Goal: Task Accomplishment & Management: Use online tool/utility

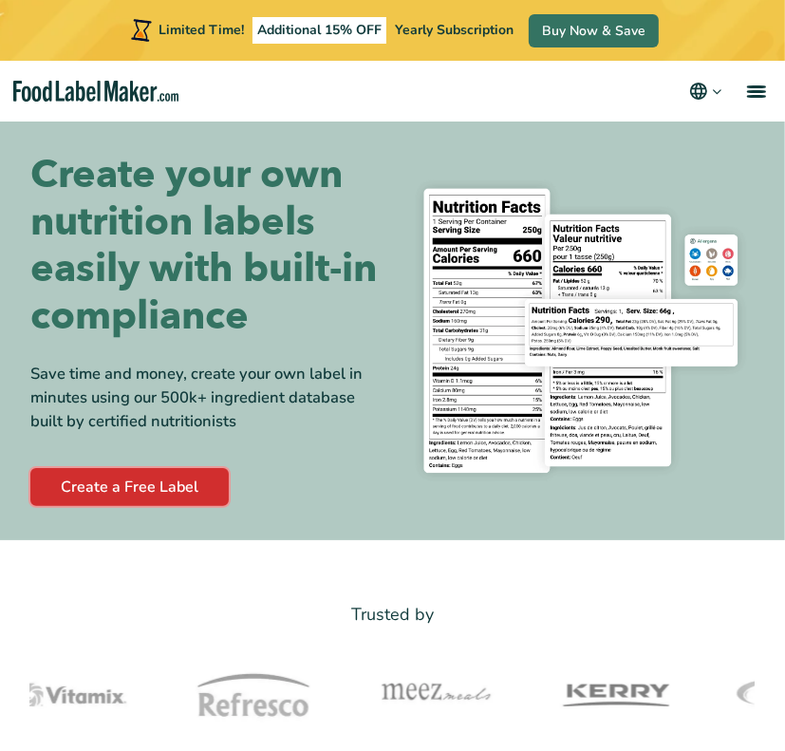
click at [142, 489] on link "Create a Free Label" at bounding box center [129, 487] width 198 height 38
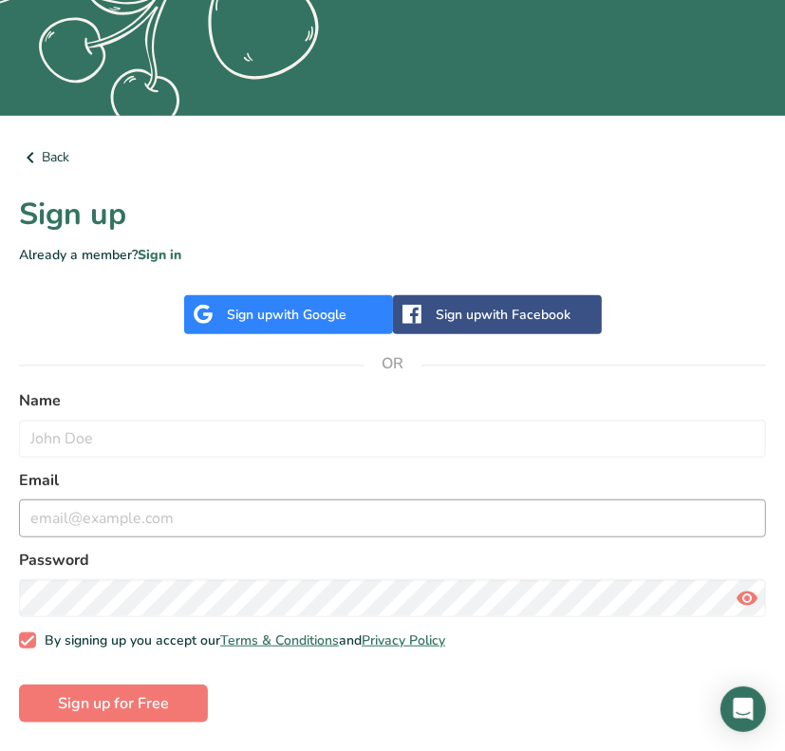
scroll to position [507, 0]
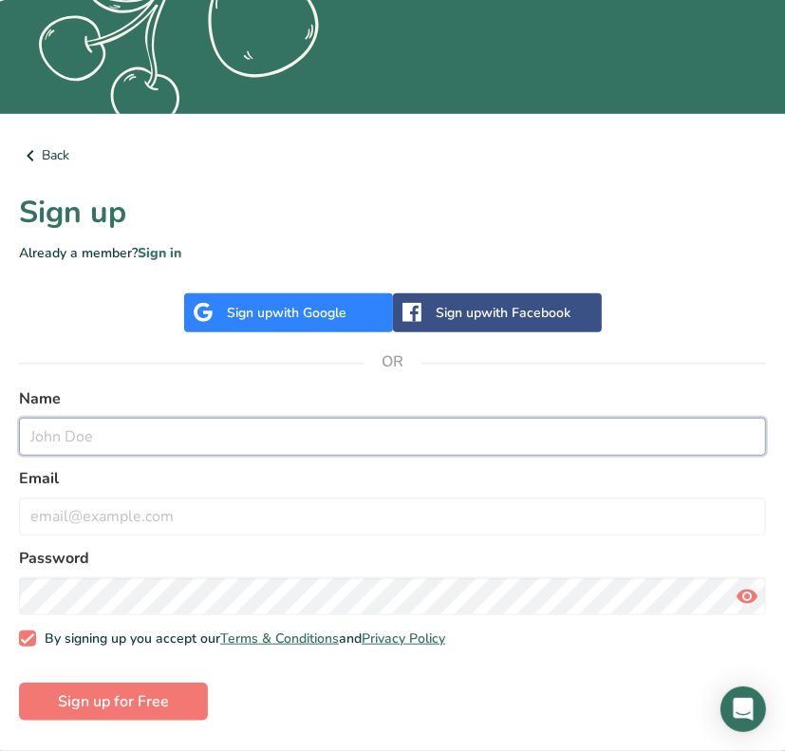
drag, startPoint x: 140, startPoint y: 438, endPoint x: 148, endPoint y: 452, distance: 16.6
click at [140, 438] on input "text" at bounding box center [392, 437] width 747 height 38
type input "[MEDICAL_DATA][PERSON_NAME]"
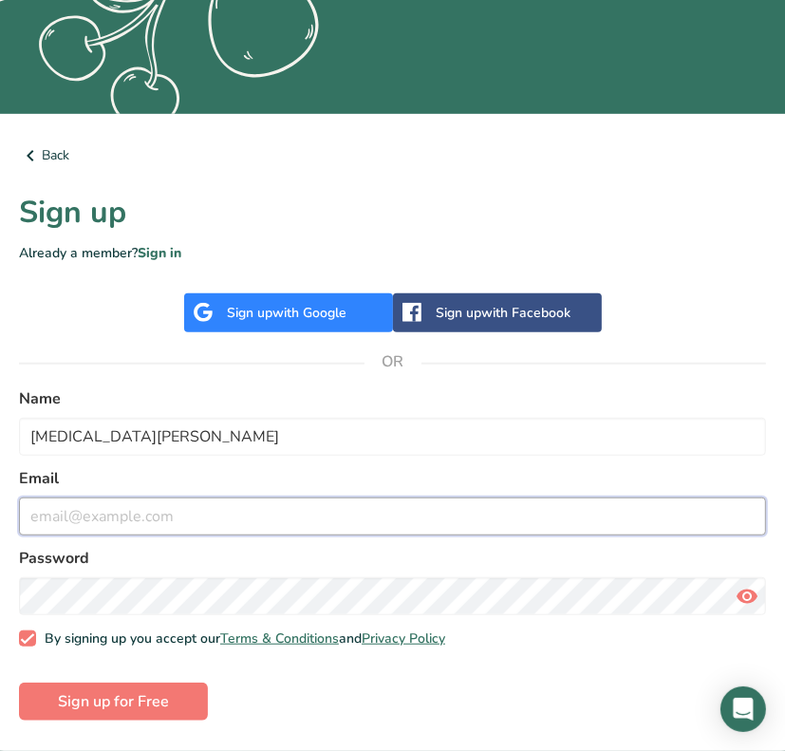
click at [109, 514] on input "email" at bounding box center [392, 516] width 747 height 38
type input "[EMAIL_ADDRESS][DOMAIN_NAME]"
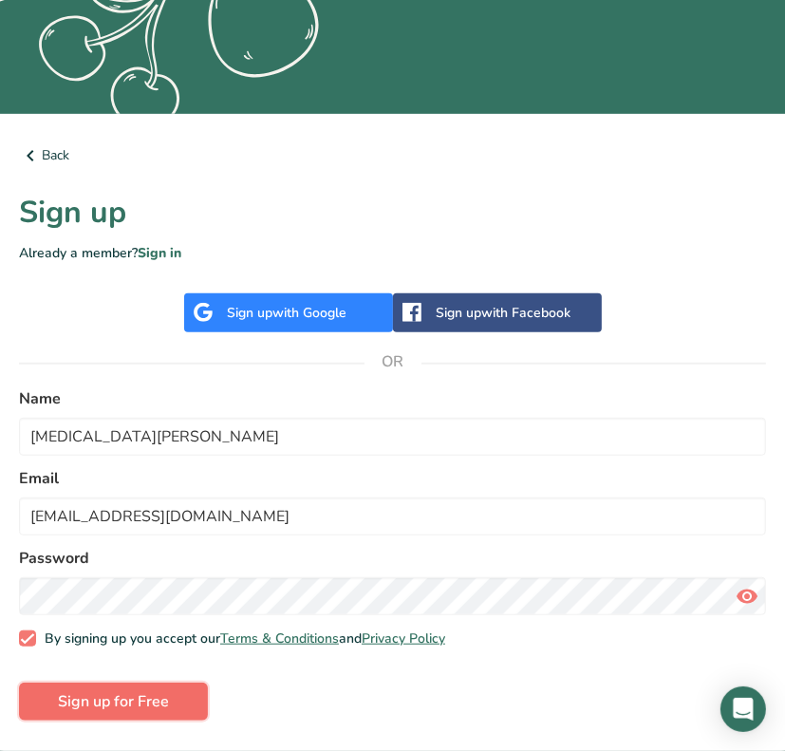
click at [106, 705] on span "Sign up for Free" at bounding box center [113, 701] width 111 height 23
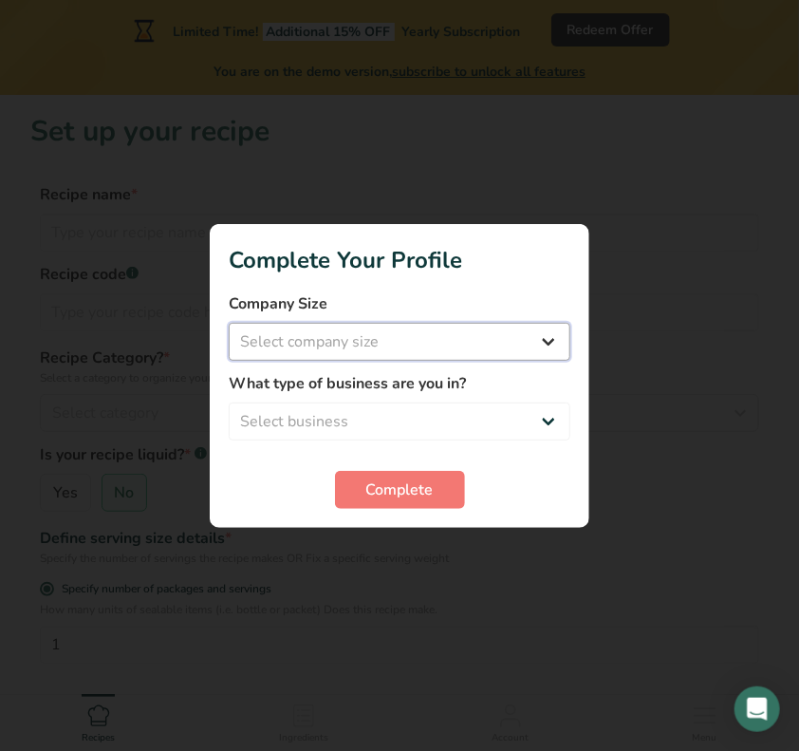
click at [315, 344] on select "Select company size Fewer than 10 Employees 10 to 50 Employees 51 to 500 Employ…" at bounding box center [400, 342] width 342 height 38
select select "1"
click at [229, 323] on select "Select company size Fewer than 10 Employees 10 to 50 Employees 51 to 500 Employ…" at bounding box center [400, 342] width 342 height 38
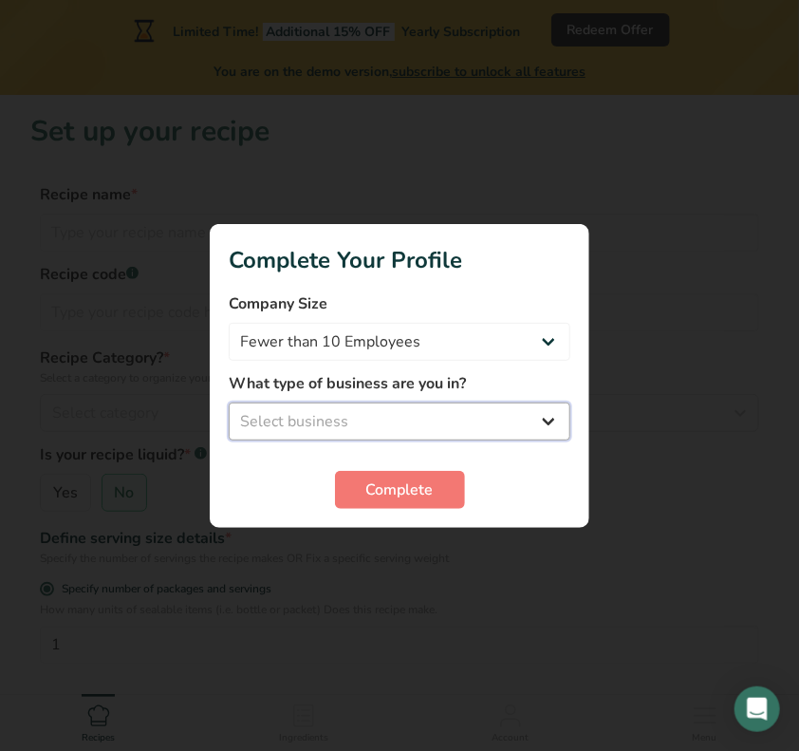
click at [334, 424] on select "Select business Packaged Food Manufacturer Restaurant & Cafe Bakery Meal Plans …" at bounding box center [400, 421] width 342 height 38
select select "8"
click at [229, 402] on select "Select business Packaged Food Manufacturer Restaurant & Cafe Bakery Meal Plans …" at bounding box center [400, 421] width 342 height 38
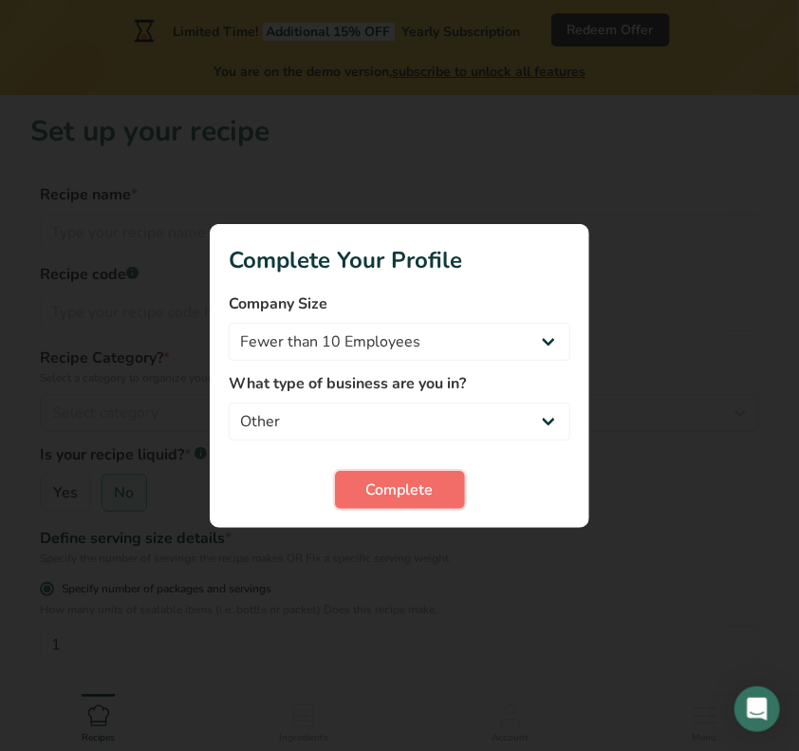
click at [401, 493] on span "Complete" at bounding box center [399, 489] width 67 height 23
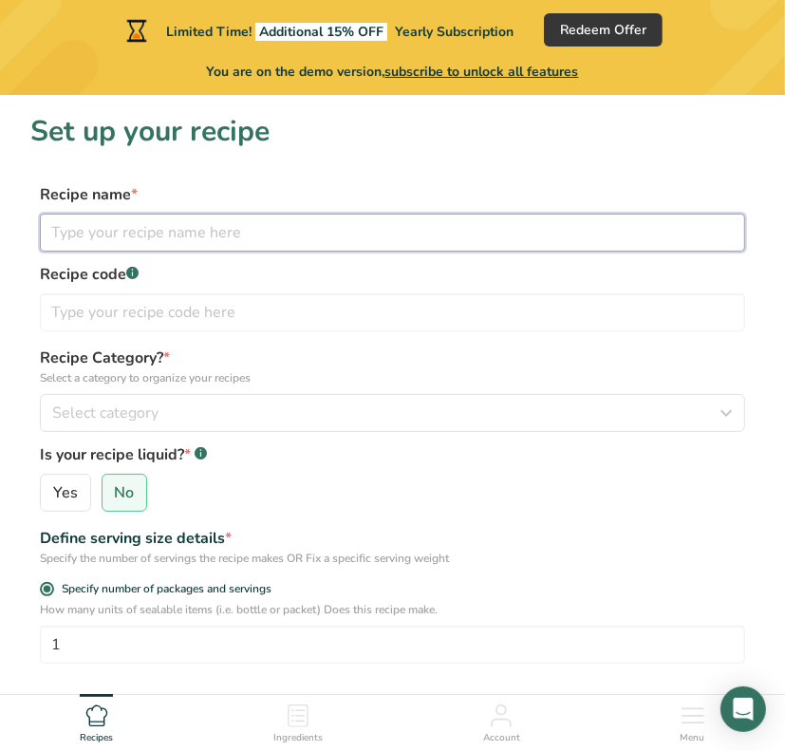
click at [163, 246] on input "text" at bounding box center [392, 233] width 705 height 38
type input "twix choc cookies"
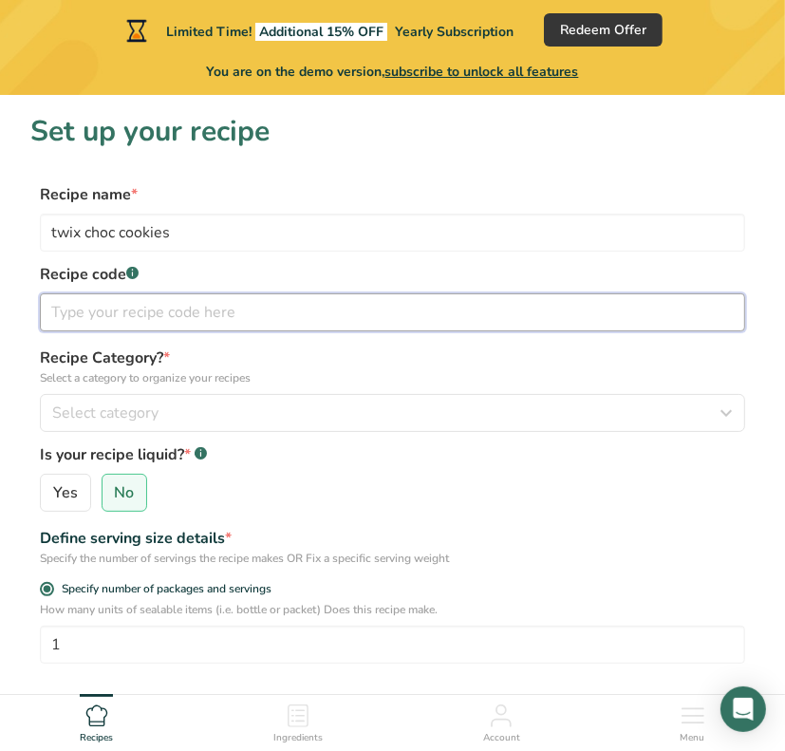
click at [185, 308] on input "text" at bounding box center [392, 312] width 705 height 38
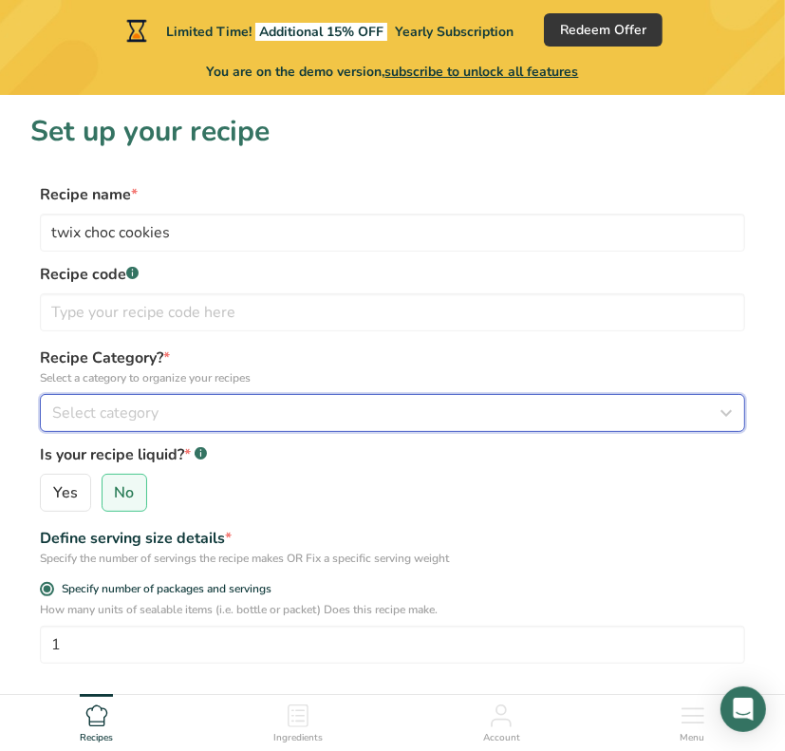
click at [148, 419] on span "Select category" at bounding box center [105, 412] width 106 height 23
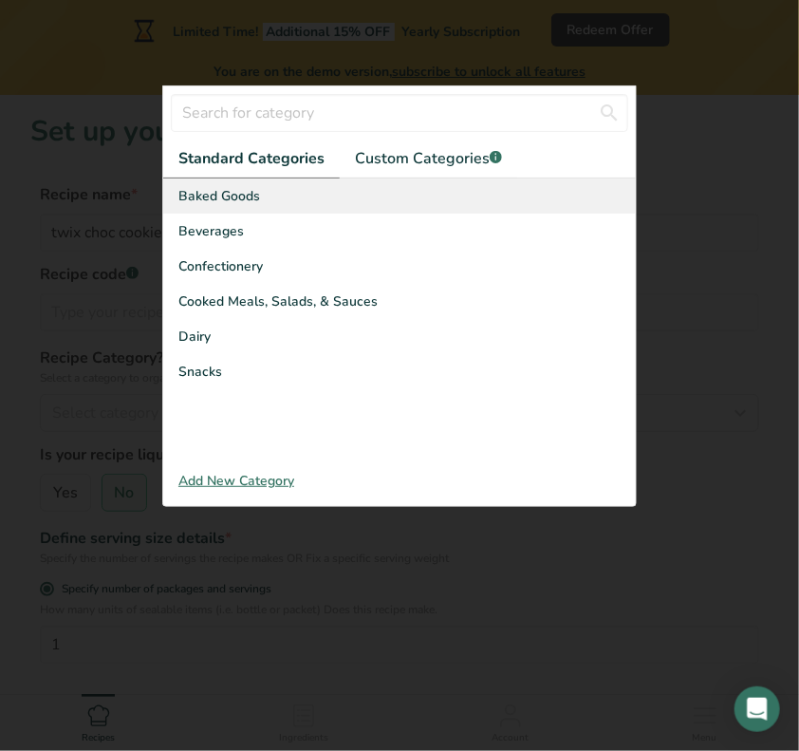
click at [217, 204] on span "Baked Goods" at bounding box center [219, 196] width 82 height 20
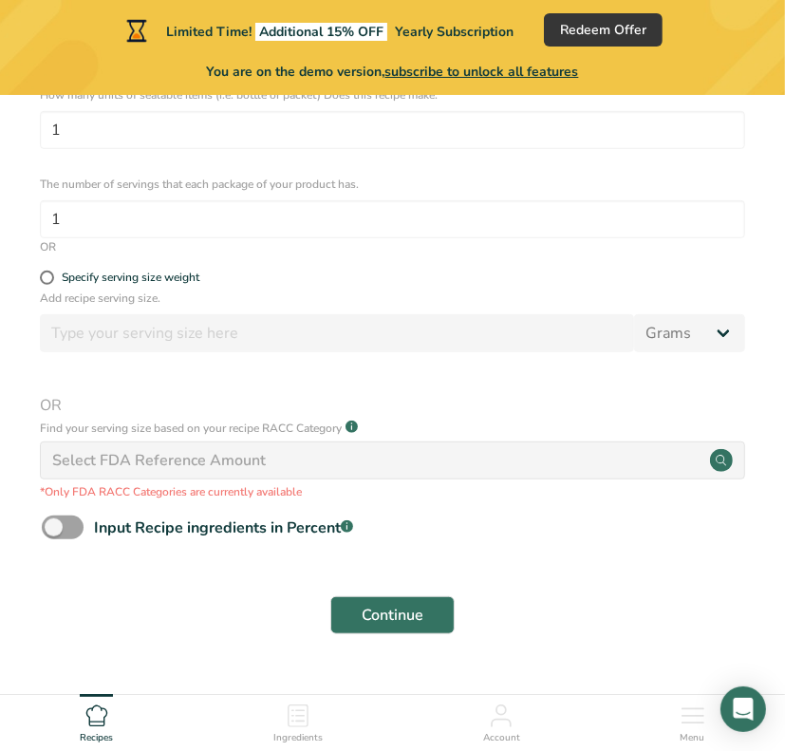
scroll to position [557, 0]
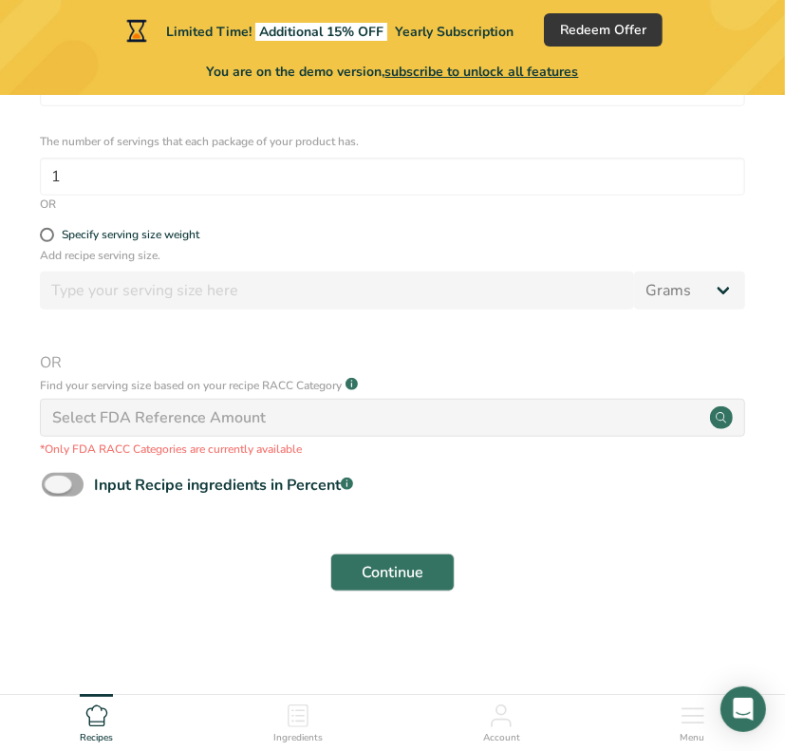
click at [60, 475] on span at bounding box center [63, 485] width 42 height 24
click at [54, 478] on input "Input Recipe ingredients in Percent .a-a{fill:#347362;}.b-a{fill:#fff;}" at bounding box center [48, 484] width 12 height 12
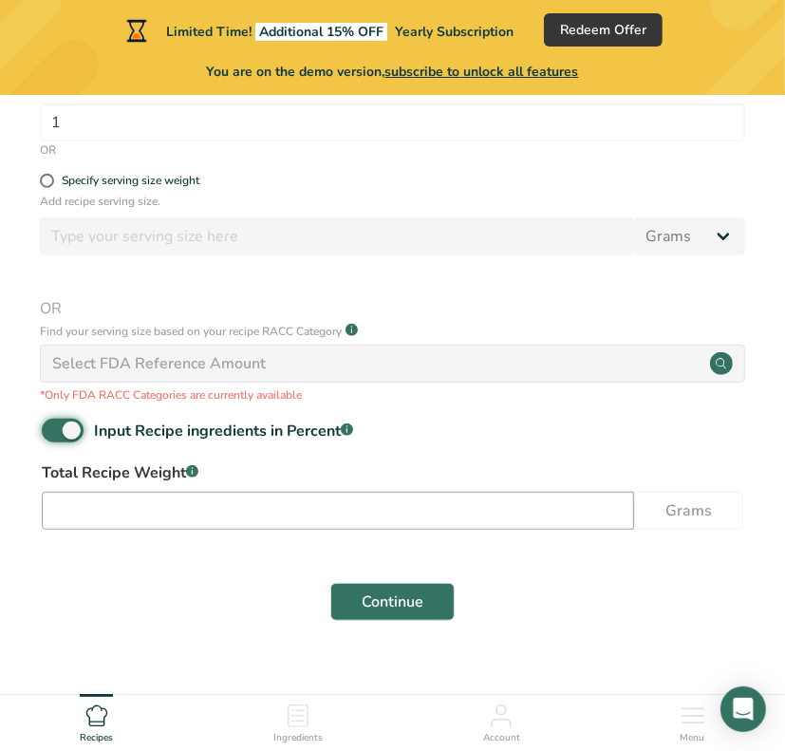
scroll to position [641, 0]
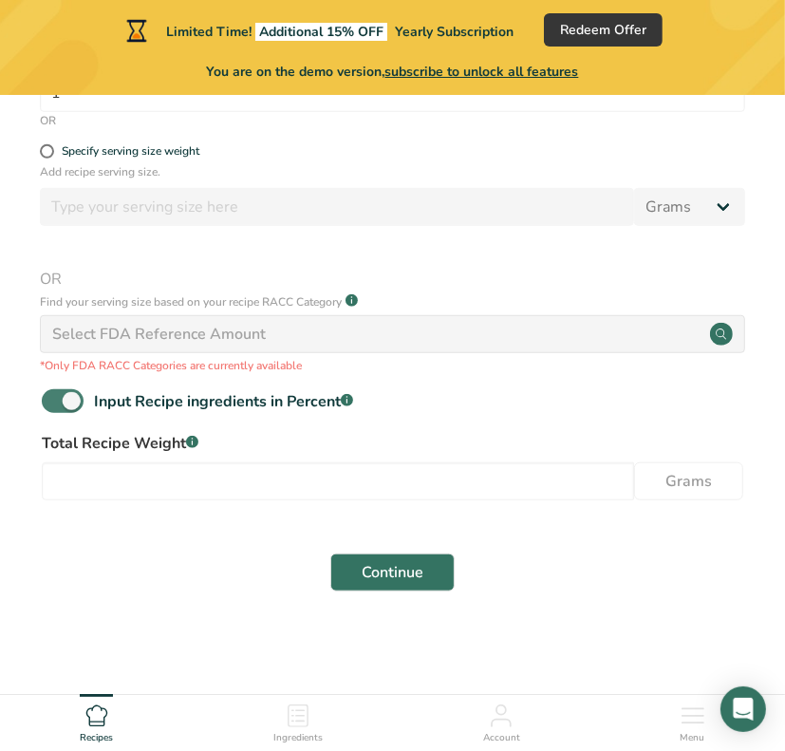
click at [65, 409] on span at bounding box center [63, 401] width 42 height 24
click at [54, 407] on input "Input Recipe ingredients in Percent .a-a{fill:#347362;}.b-a{fill:#fff;}" at bounding box center [48, 401] width 12 height 12
checkbox input "false"
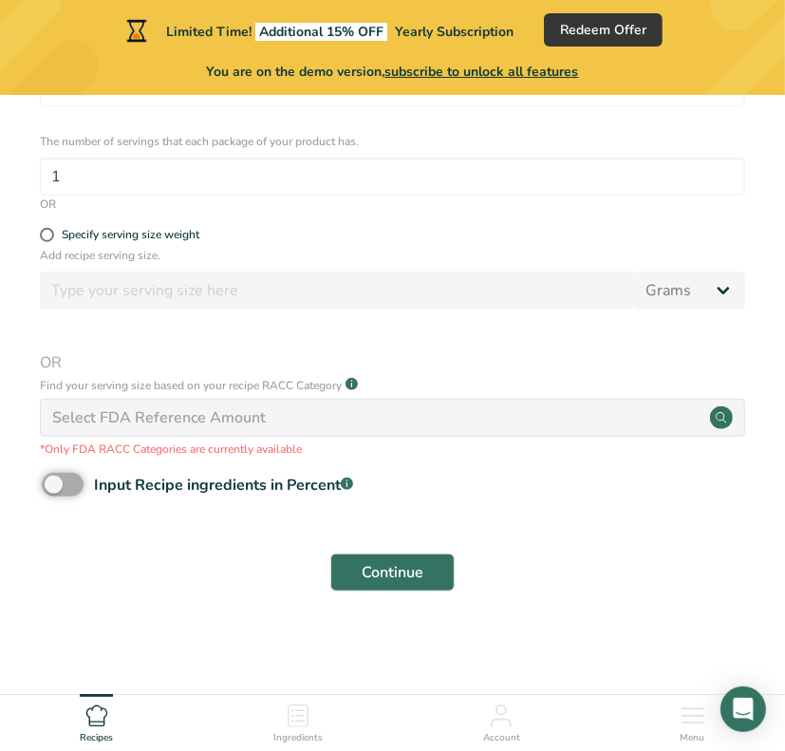
scroll to position [557, 0]
click at [376, 572] on span "Continue" at bounding box center [393, 572] width 62 height 23
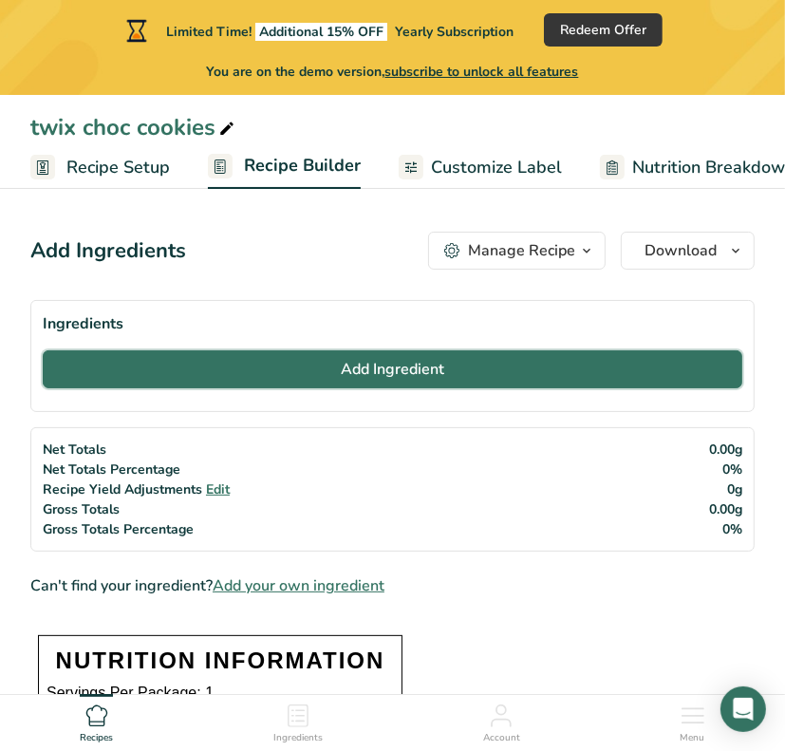
click at [420, 381] on button "Add Ingredient" at bounding box center [392, 369] width 699 height 38
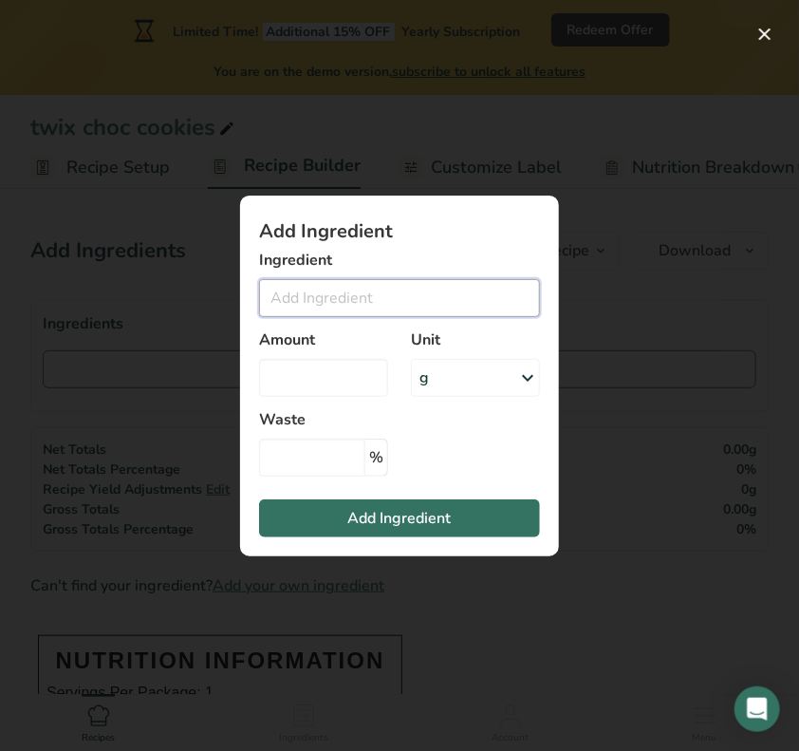
click at [398, 310] on input "Add ingredient modal" at bounding box center [399, 298] width 281 height 38
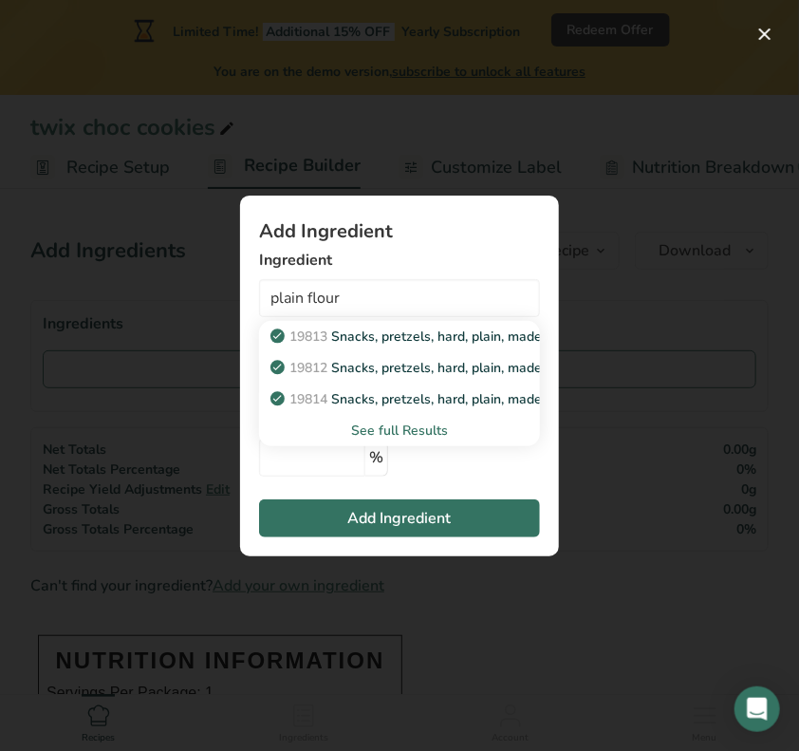
click at [401, 428] on div "See full Results" at bounding box center [399, 430] width 251 height 20
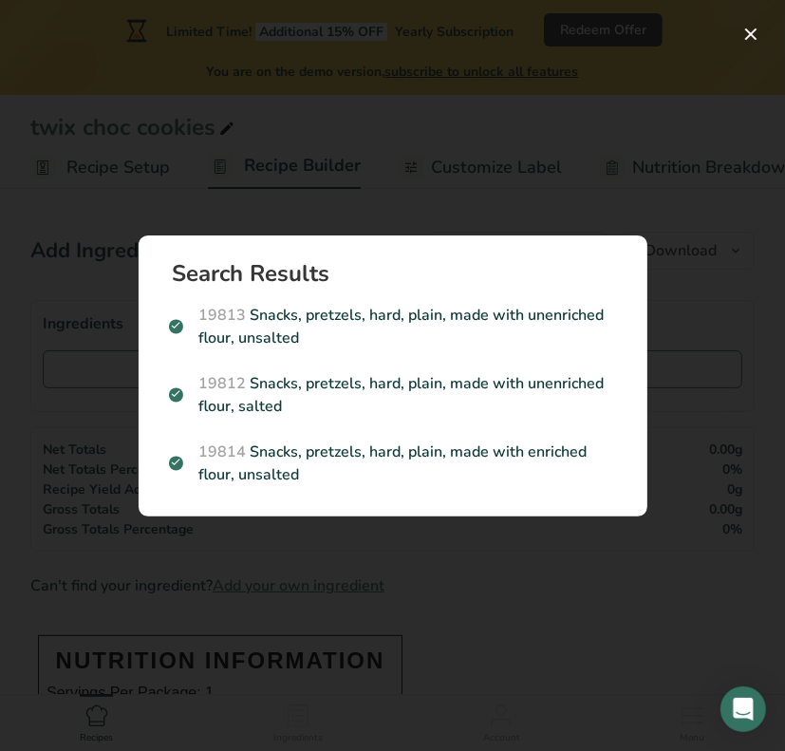
click at [209, 196] on div "Search results modal" at bounding box center [392, 375] width 785 height 751
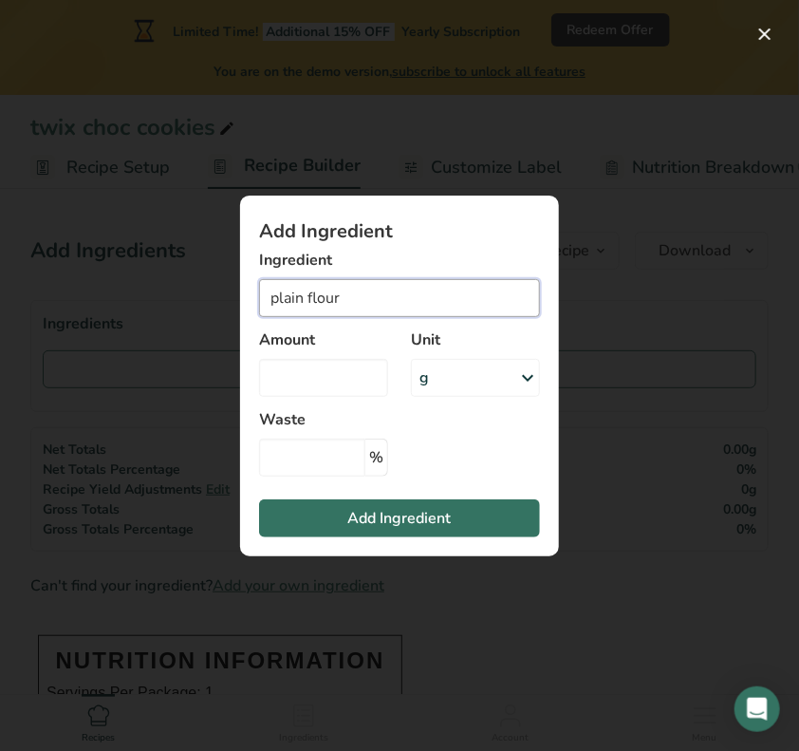
drag, startPoint x: 307, startPoint y: 300, endPoint x: 262, endPoint y: 314, distance: 47.7
click at [262, 314] on input "plain flour" at bounding box center [399, 298] width 281 height 38
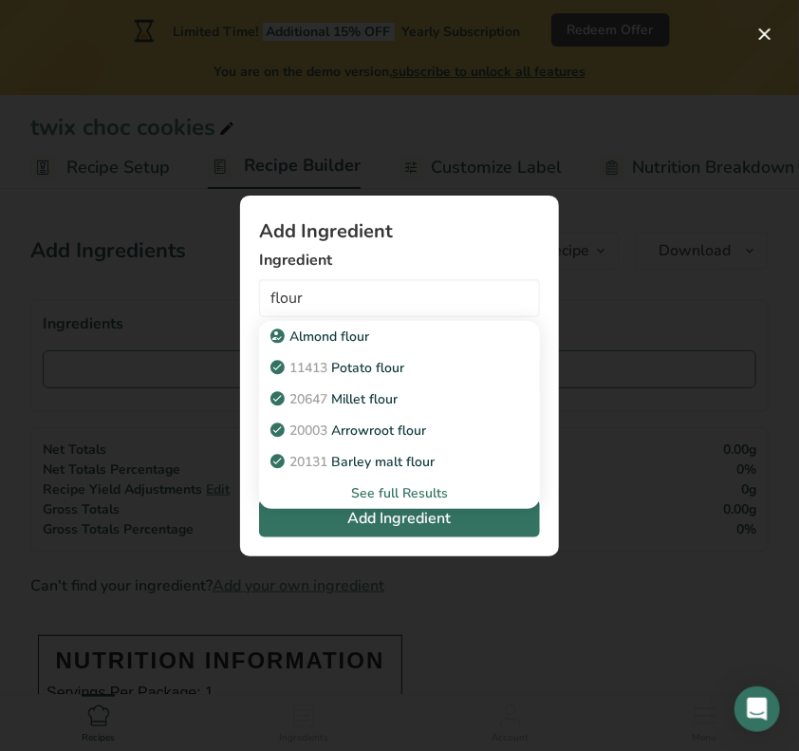
click at [412, 493] on div "See full Results" at bounding box center [399, 493] width 251 height 20
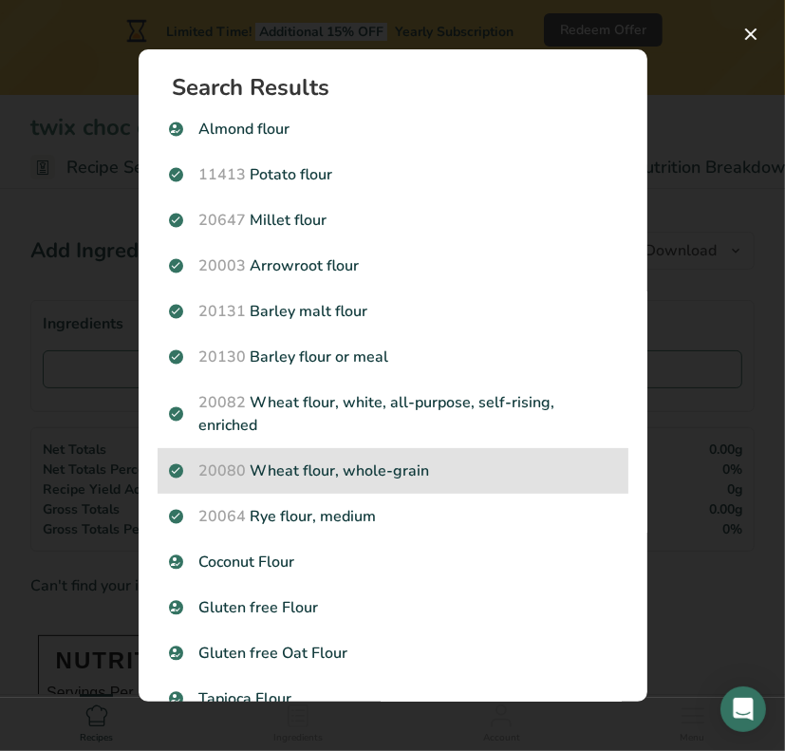
click at [454, 470] on p "20080 Wheat flour, whole-grain" at bounding box center [393, 470] width 448 height 23
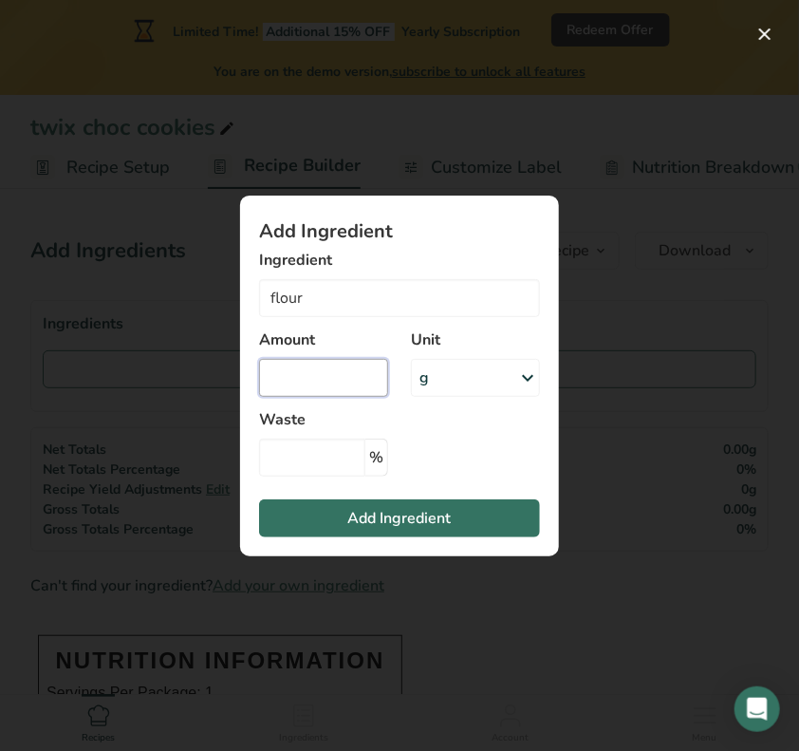
click at [336, 387] on input "Add ingredient modal" at bounding box center [323, 378] width 129 height 38
type input "Wheat flour, whole-grain"
type input "1"
click at [446, 372] on div "g" at bounding box center [475, 378] width 129 height 38
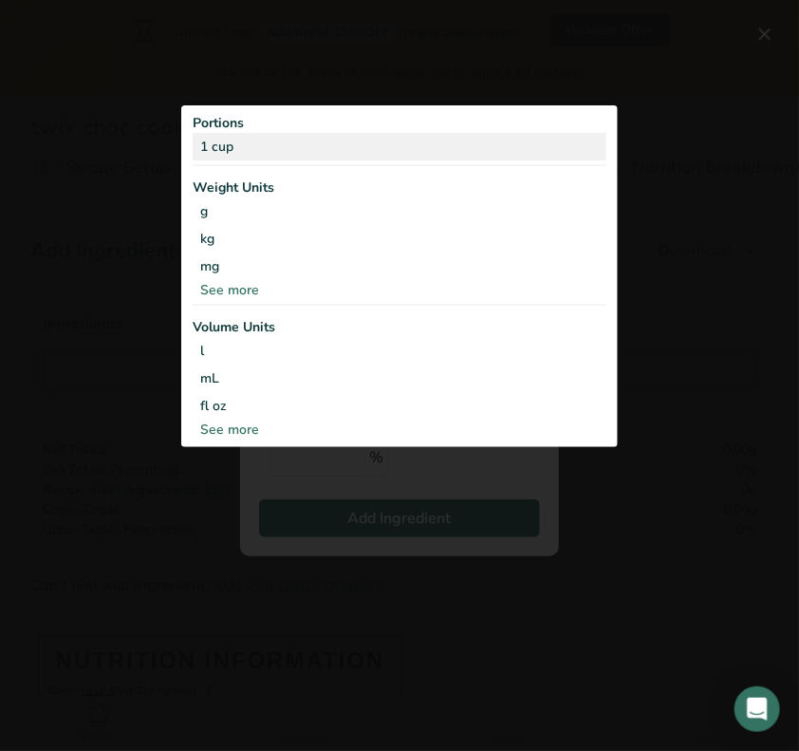
click at [228, 148] on div "1 cup" at bounding box center [400, 147] width 414 height 28
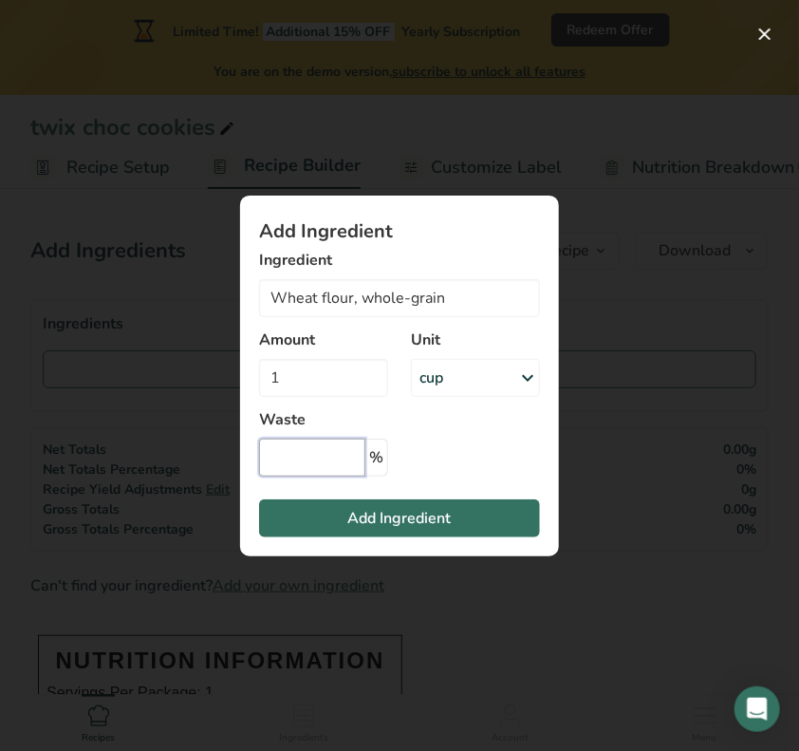
click at [354, 466] on input "Add ingredient modal" at bounding box center [312, 457] width 106 height 38
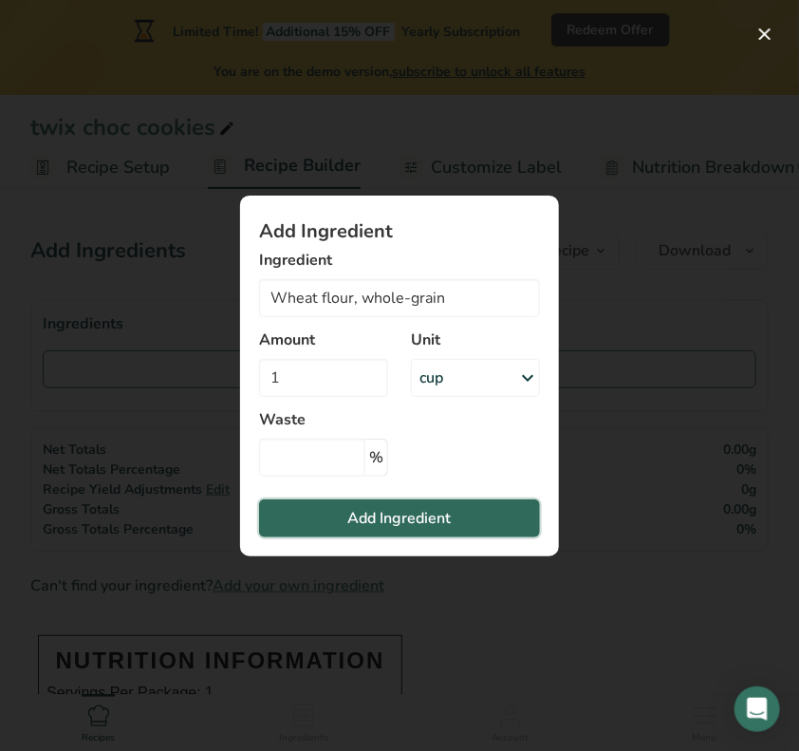
click at [383, 510] on span "Add Ingredient" at bounding box center [399, 518] width 103 height 23
